Goal: Information Seeking & Learning: Learn about a topic

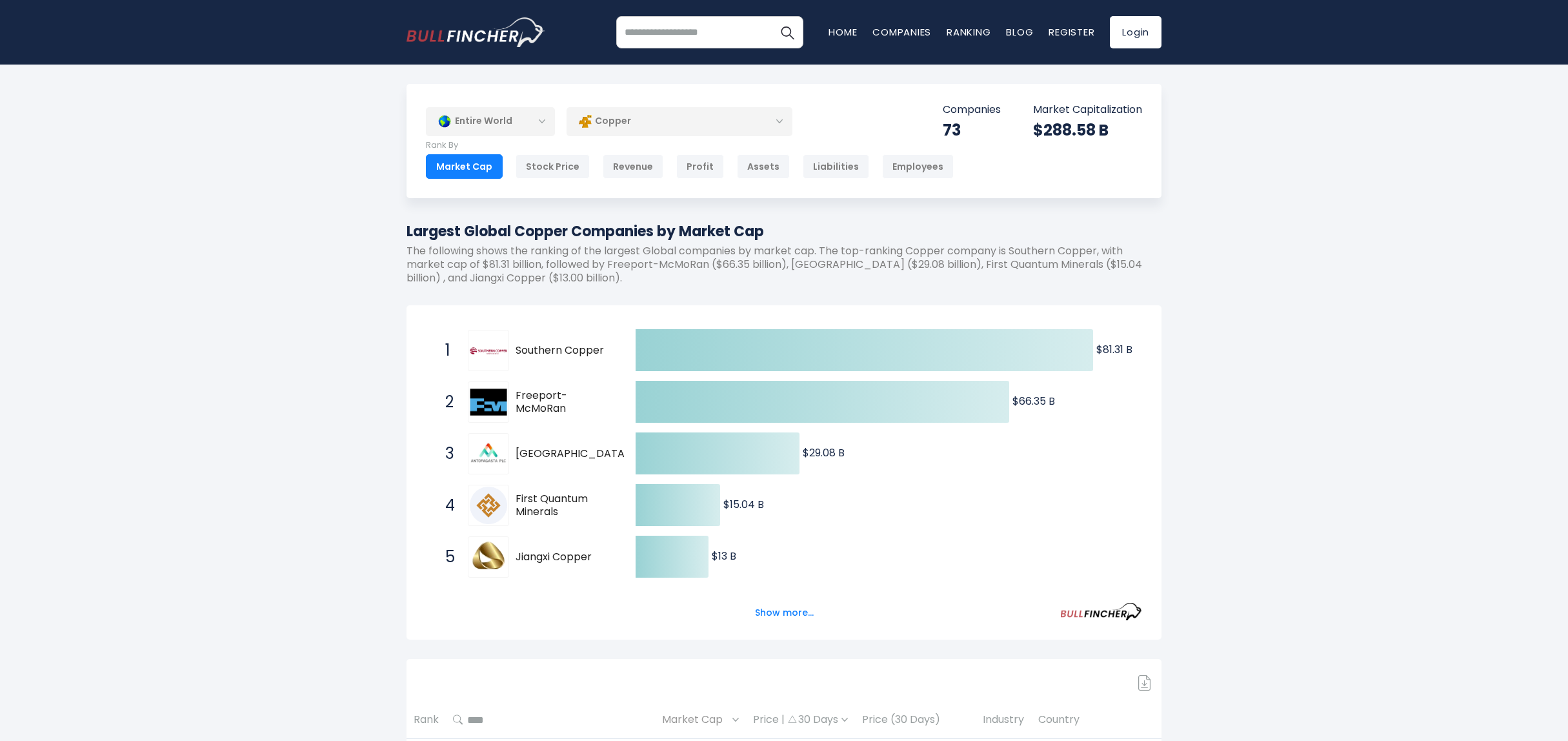
click at [621, 121] on div "Copper" at bounding box center [680, 121] width 226 height 29
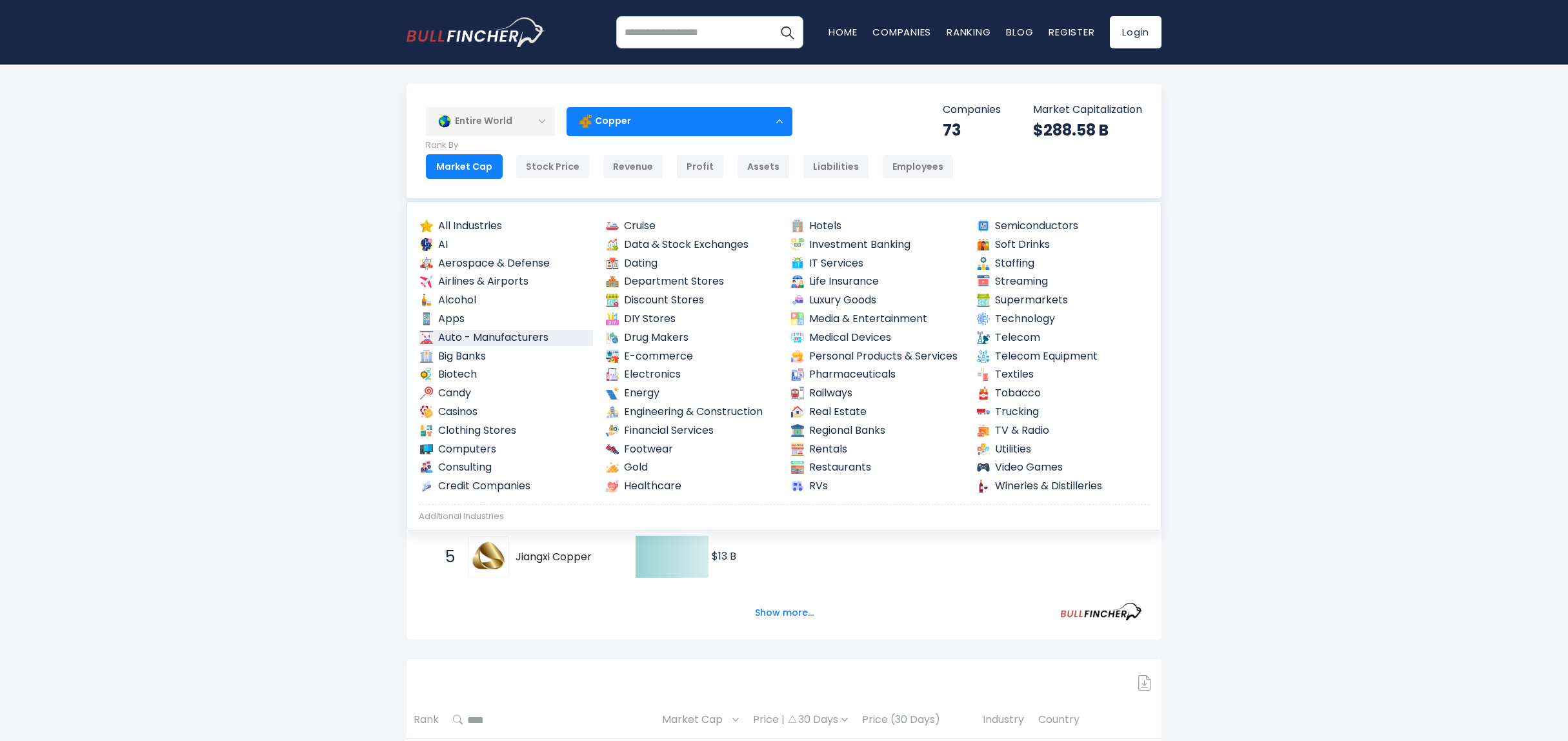
click at [471, 336] on link "Auto - Manufacturers" at bounding box center [506, 338] width 174 height 16
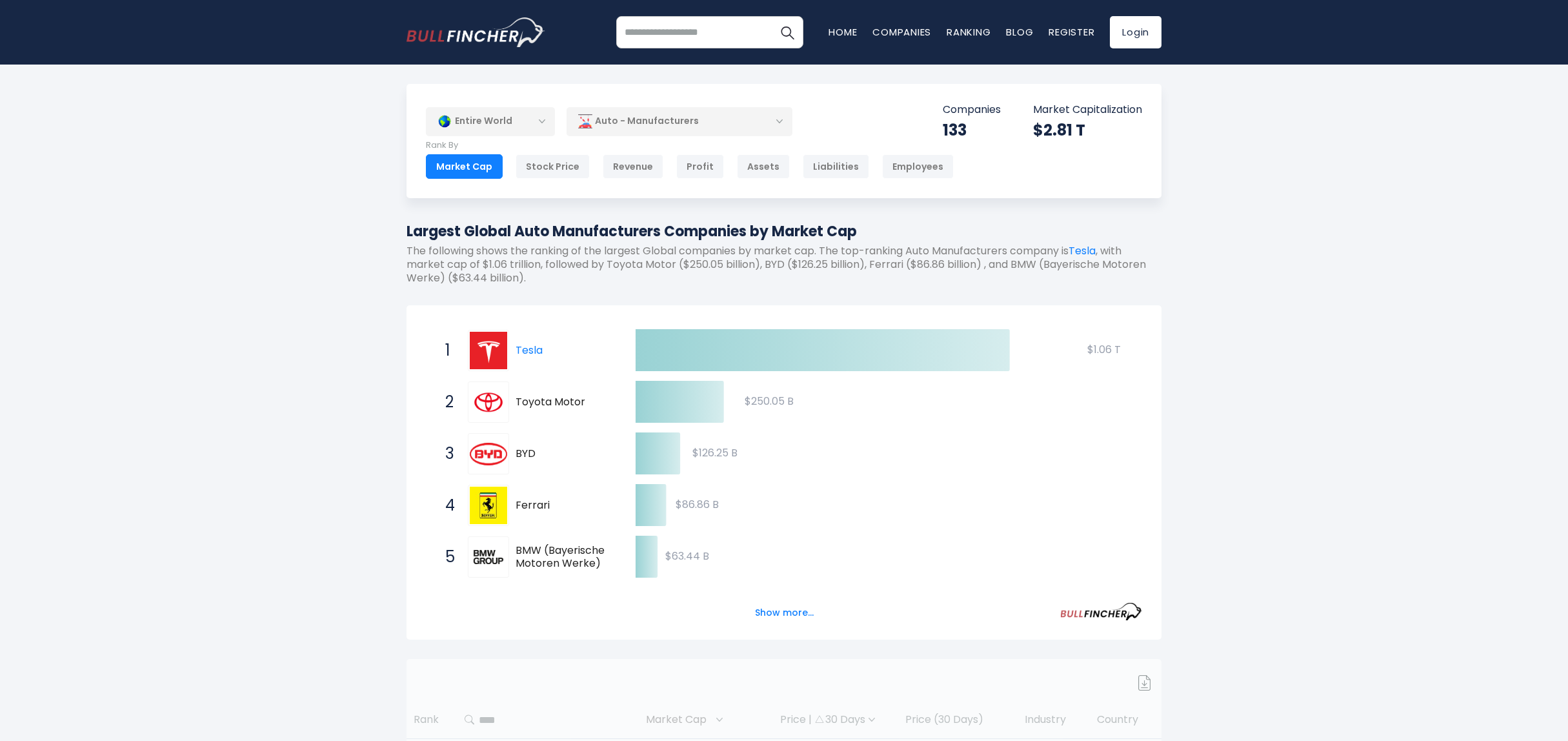
click at [379, 353] on div "Entire World Entire World 30,364 [GEOGRAPHIC_DATA]" at bounding box center [784, 532] width 1568 height 898
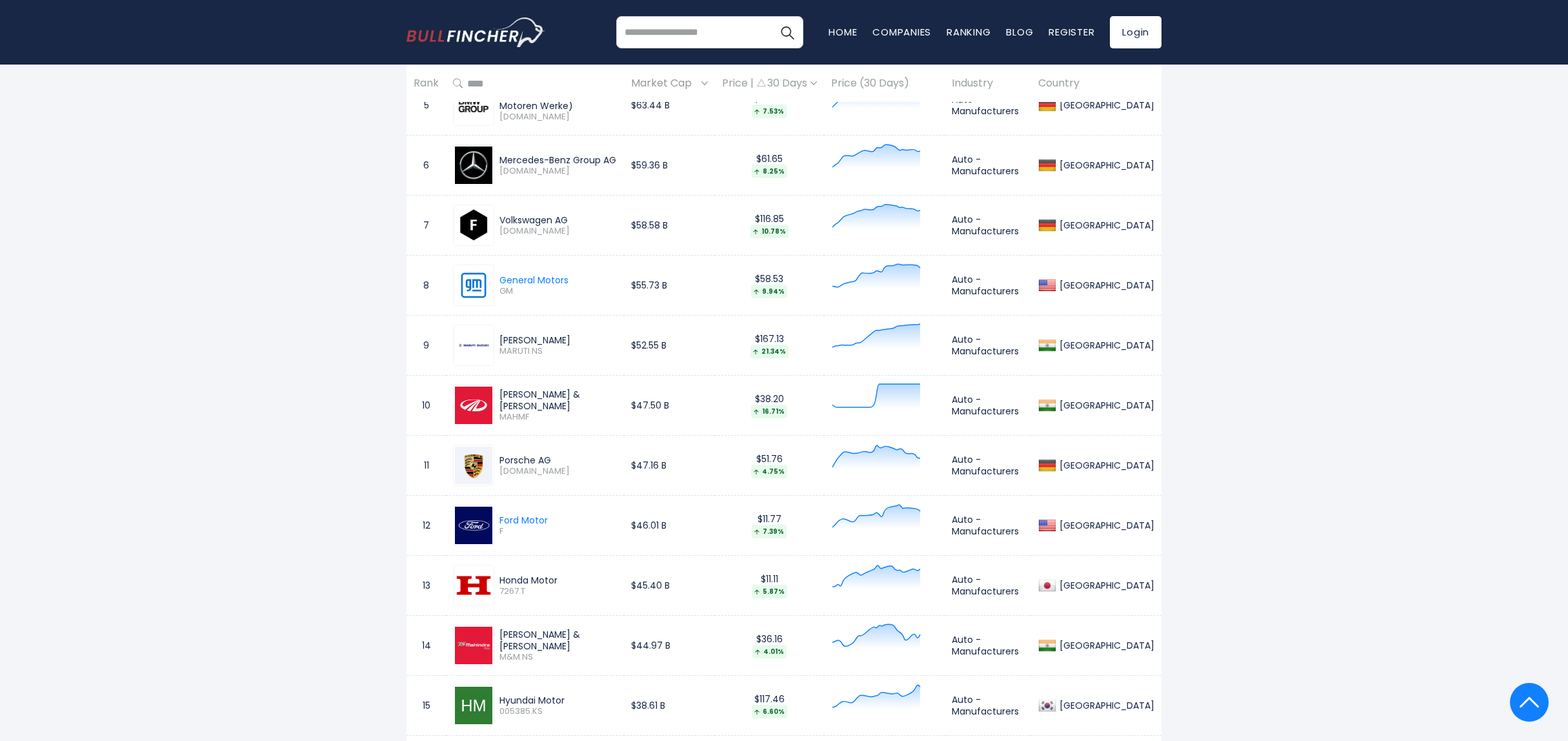
scroll to position [775, 0]
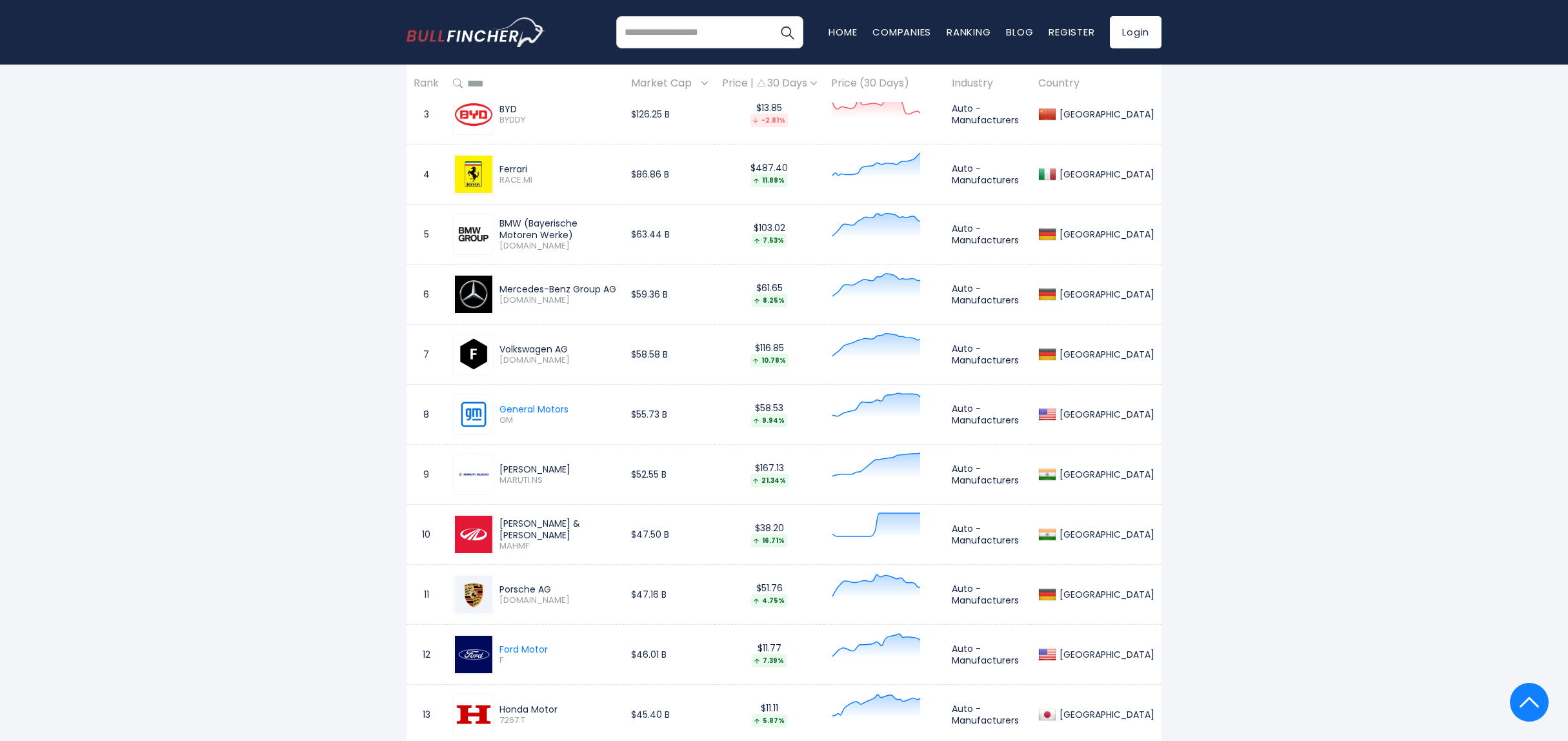
click at [547, 351] on div "Volkswagen AG" at bounding box center [558, 349] width 117 height 12
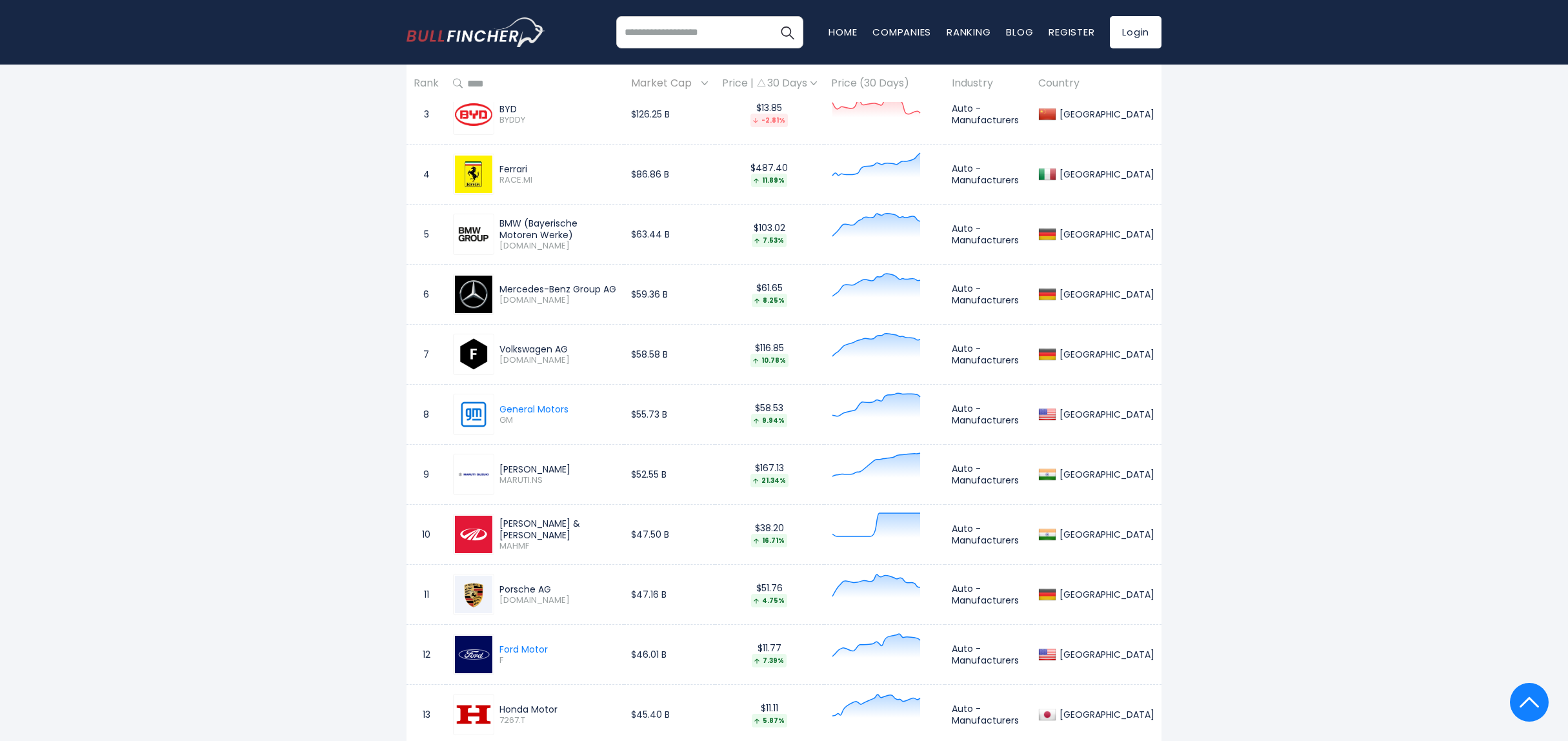
click at [420, 350] on td "7" at bounding box center [426, 355] width 39 height 60
click at [420, 349] on td "7" at bounding box center [426, 355] width 39 height 60
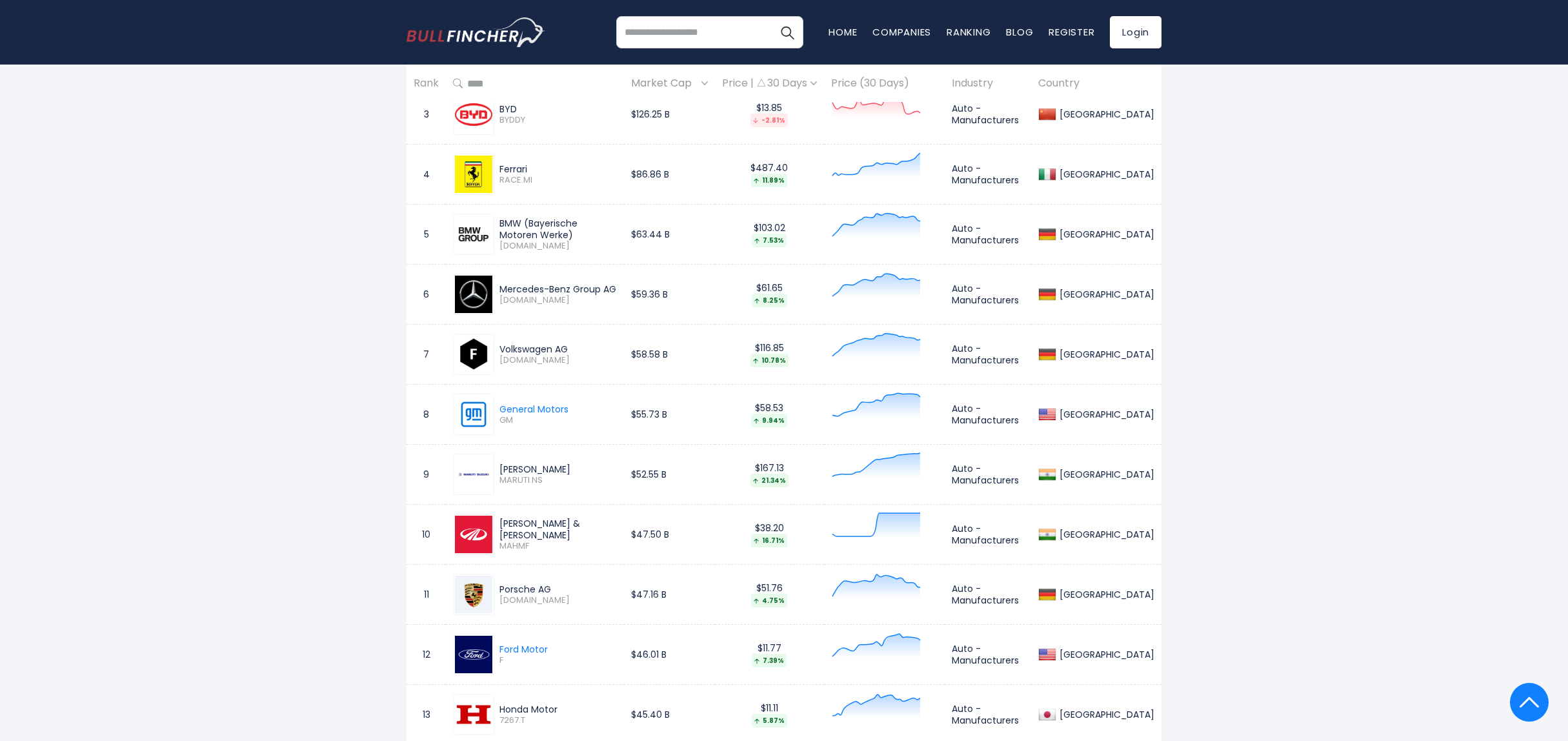
click at [414, 353] on td "7" at bounding box center [426, 355] width 39 height 60
drag, startPoint x: 414, startPoint y: 353, endPoint x: 429, endPoint y: 336, distance: 22.7
click at [429, 336] on td "7" at bounding box center [426, 355] width 39 height 60
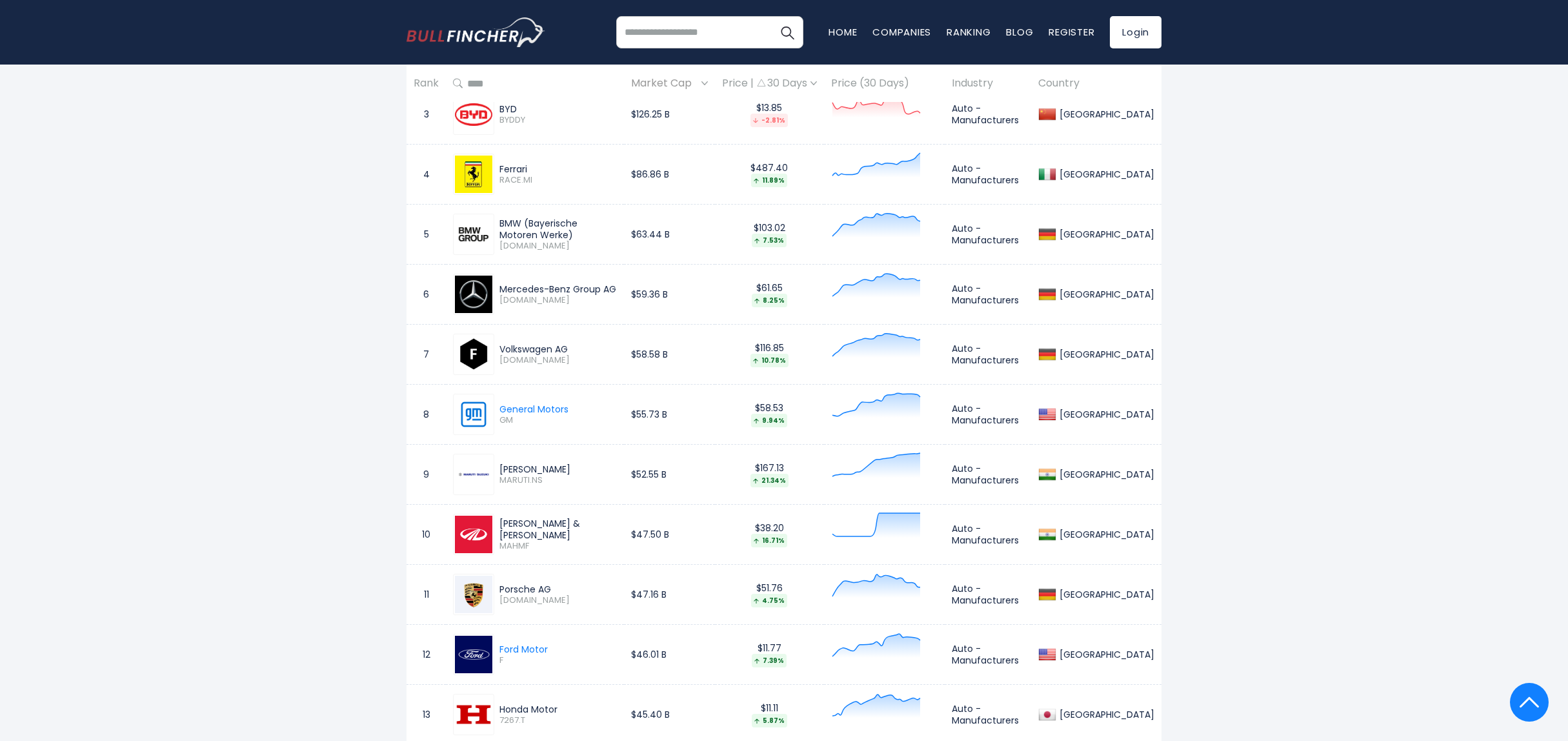
click at [419, 334] on td "7" at bounding box center [426, 355] width 39 height 60
drag, startPoint x: 419, startPoint y: 334, endPoint x: 414, endPoint y: 351, distance: 17.7
click at [414, 351] on td "7" at bounding box center [426, 355] width 39 height 60
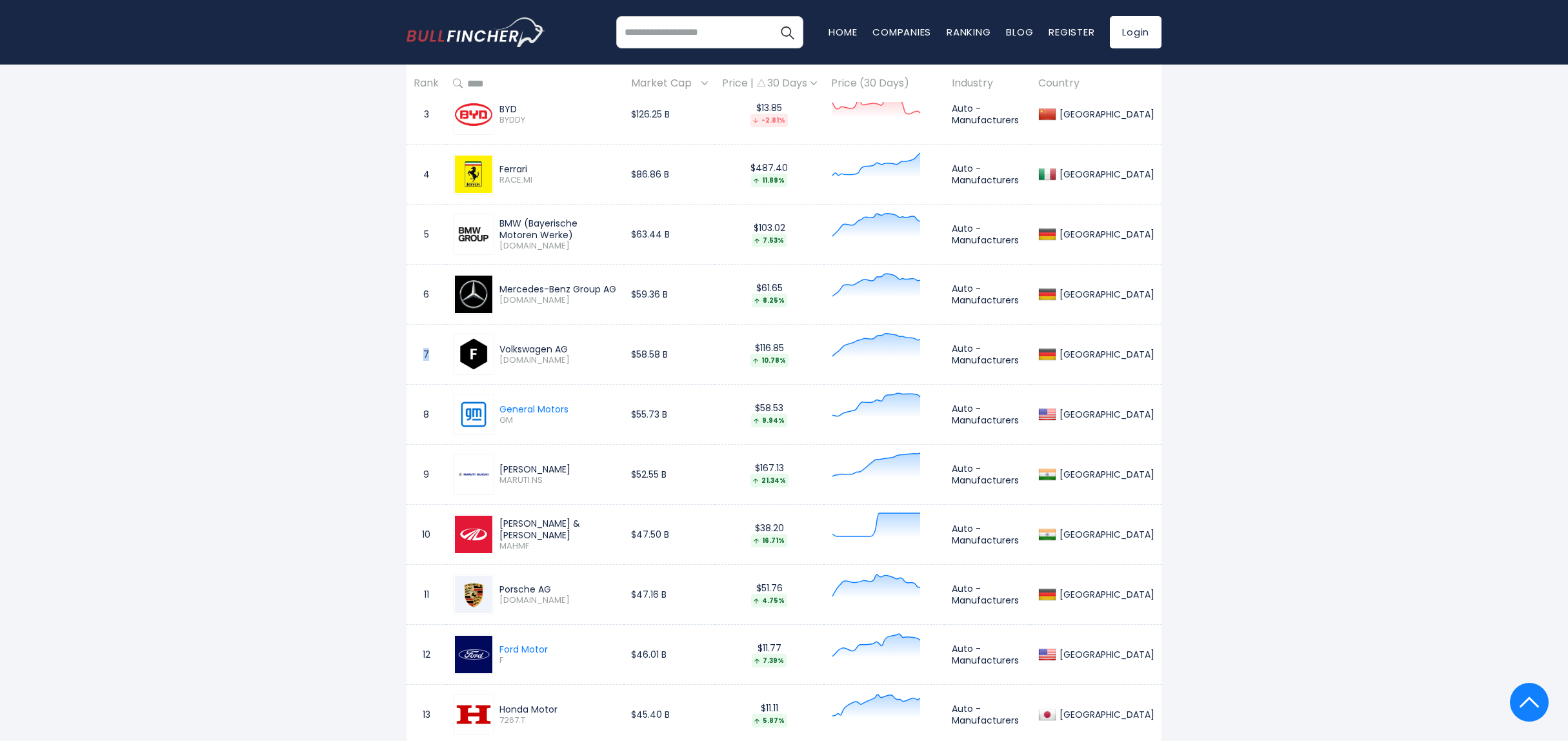
click at [414, 351] on td "7" at bounding box center [426, 355] width 39 height 60
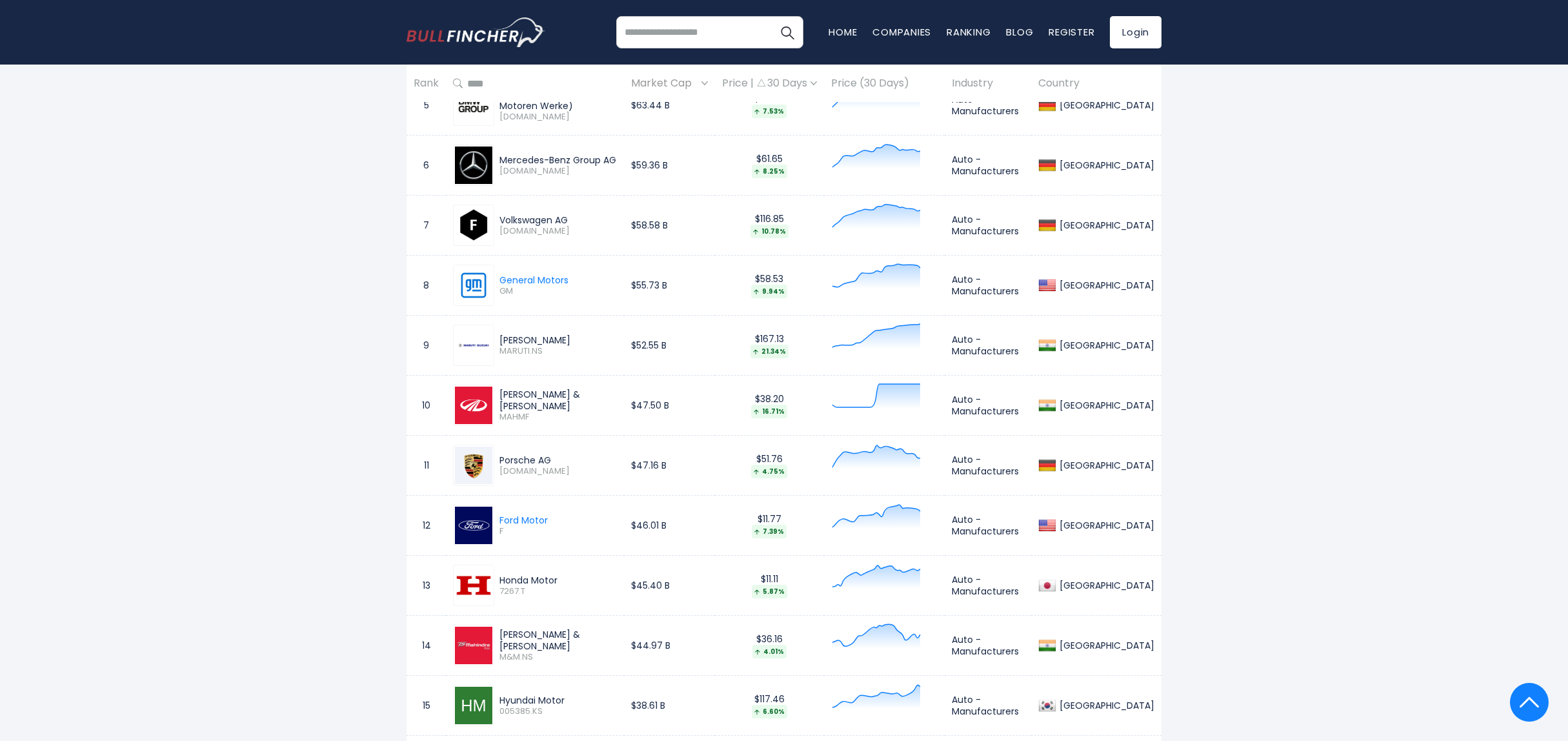
click at [542, 460] on div "Porsche AG" at bounding box center [558, 460] width 117 height 12
drag, startPoint x: 542, startPoint y: 460, endPoint x: 569, endPoint y: 457, distance: 27.2
click at [569, 457] on div "Porsche AG" at bounding box center [558, 460] width 117 height 12
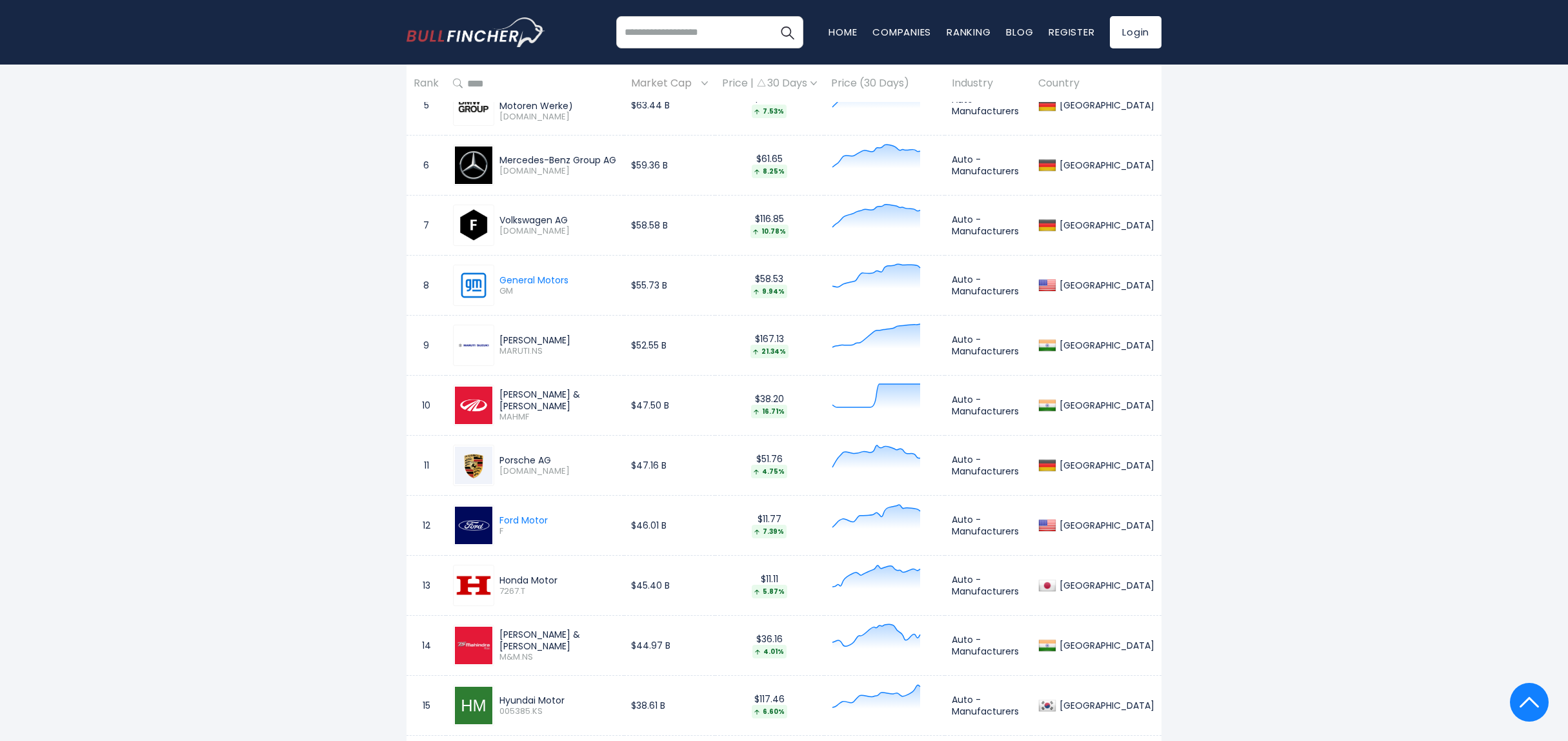
click at [569, 457] on div "Porsche AG" at bounding box center [558, 460] width 117 height 12
click at [588, 401] on div "Mahindra & Mahindra" at bounding box center [558, 400] width 117 height 23
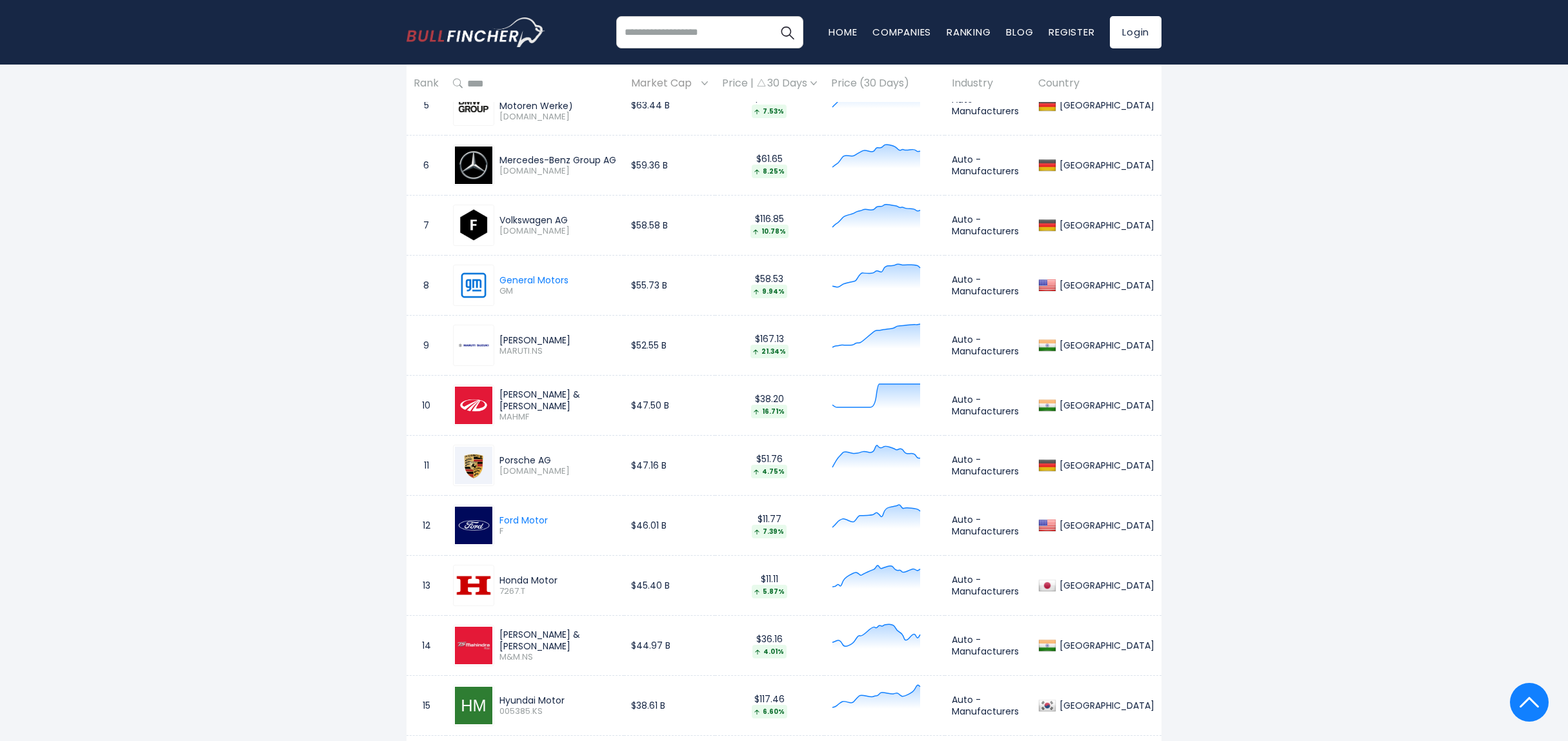
click at [577, 398] on div "Mahindra & Mahindra" at bounding box center [558, 400] width 117 height 23
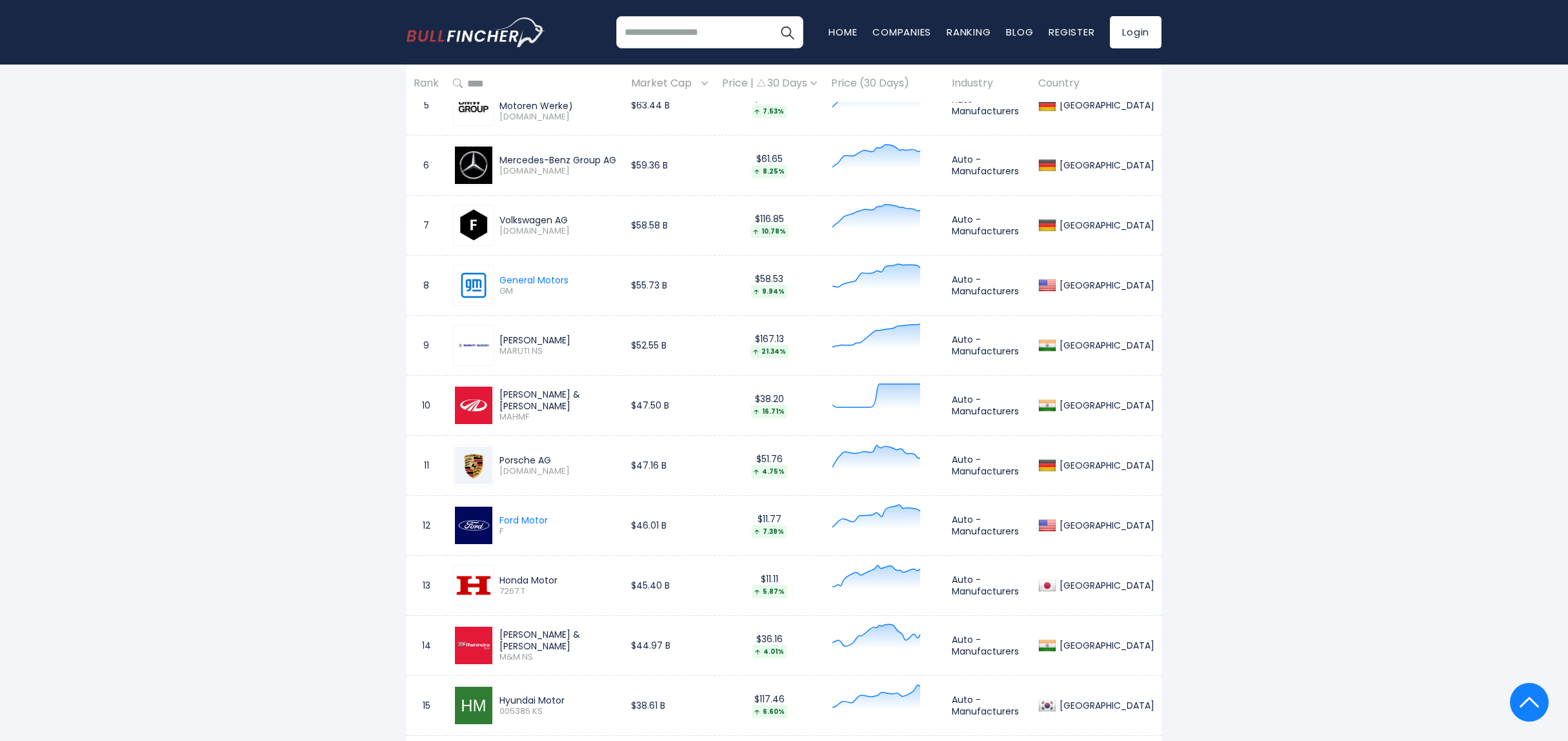
click at [577, 398] on div "Mahindra & Mahindra" at bounding box center [558, 400] width 117 height 23
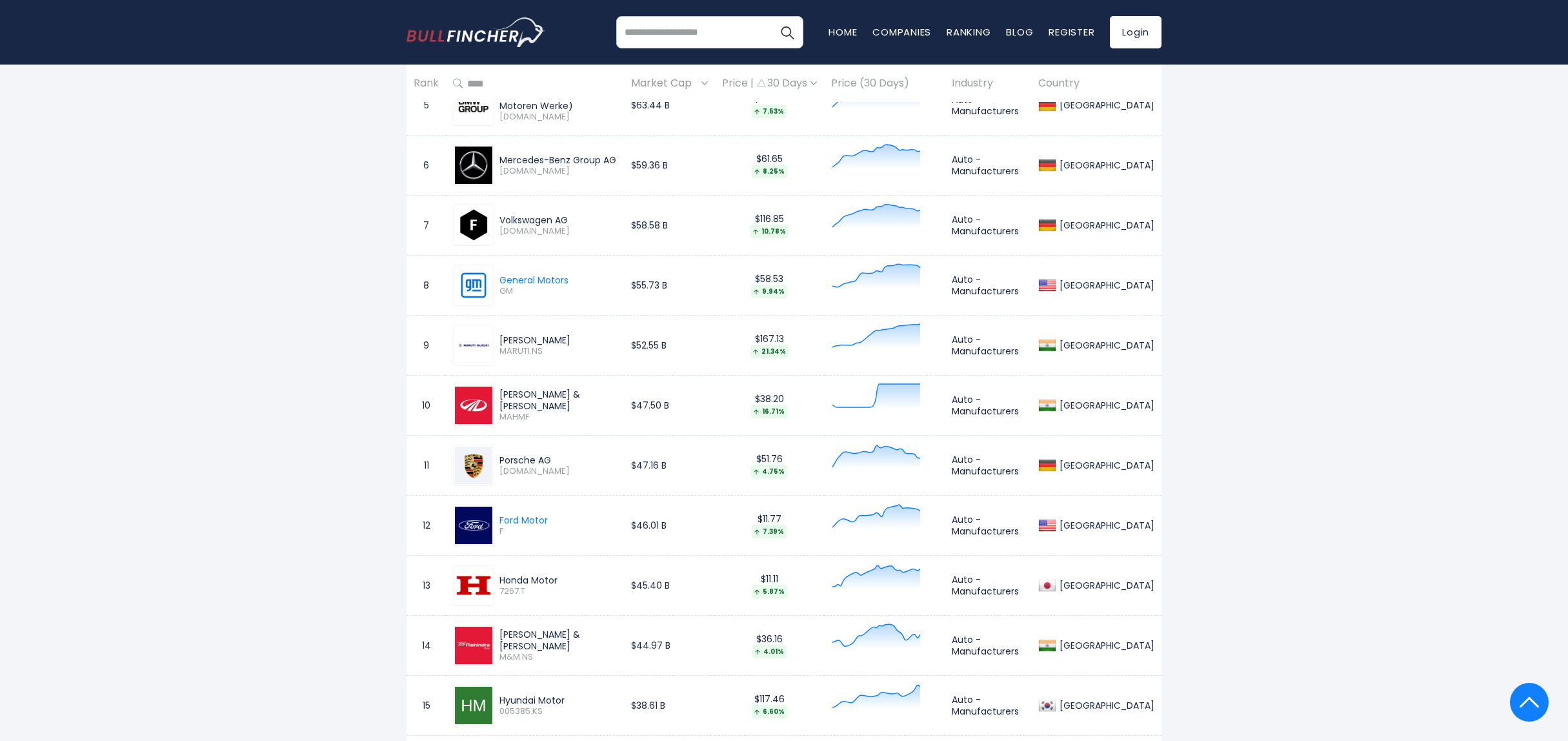
click at [577, 398] on div "Mahindra & Mahindra" at bounding box center [558, 400] width 117 height 23
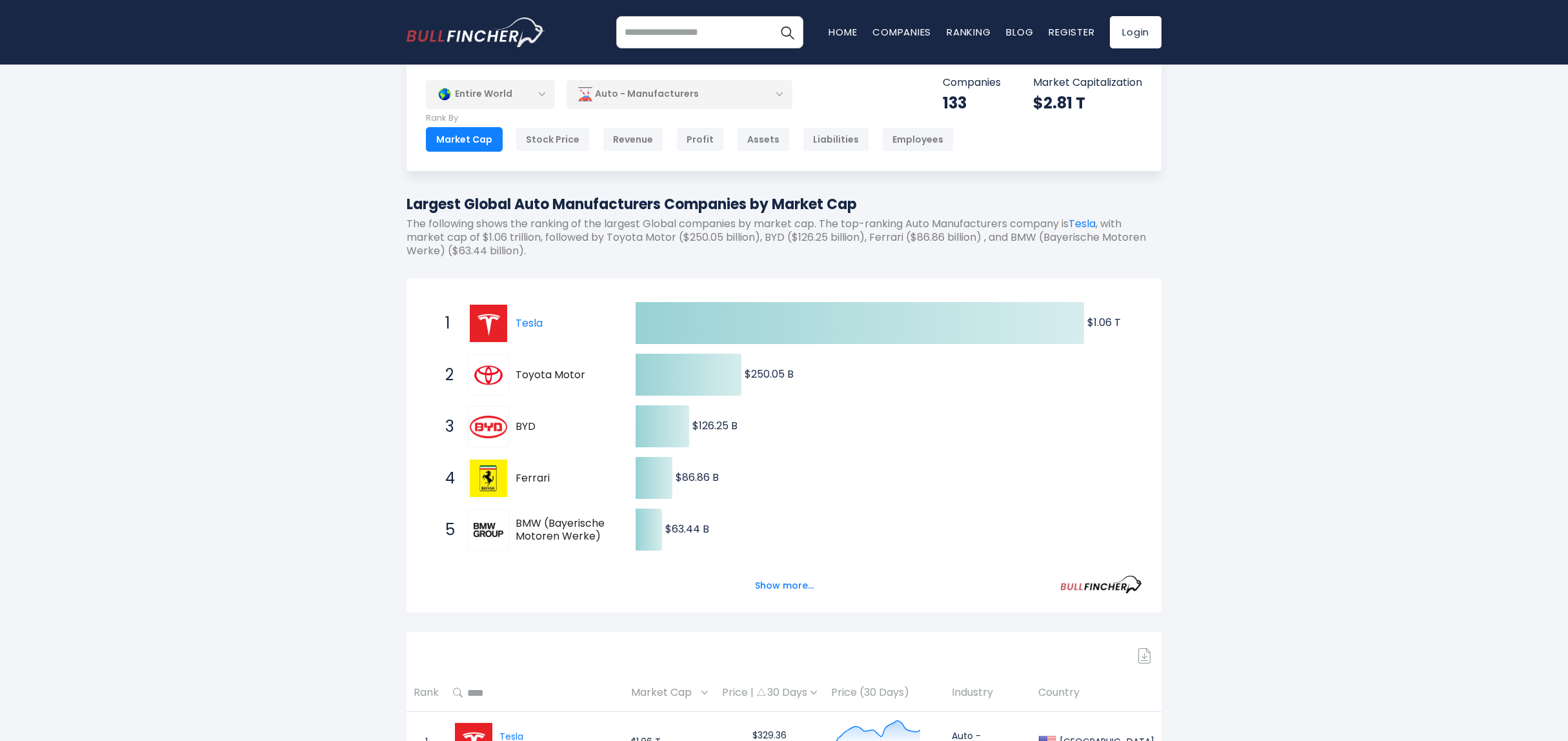
scroll to position [0, 0]
